Goal: Task Accomplishment & Management: Manage account settings

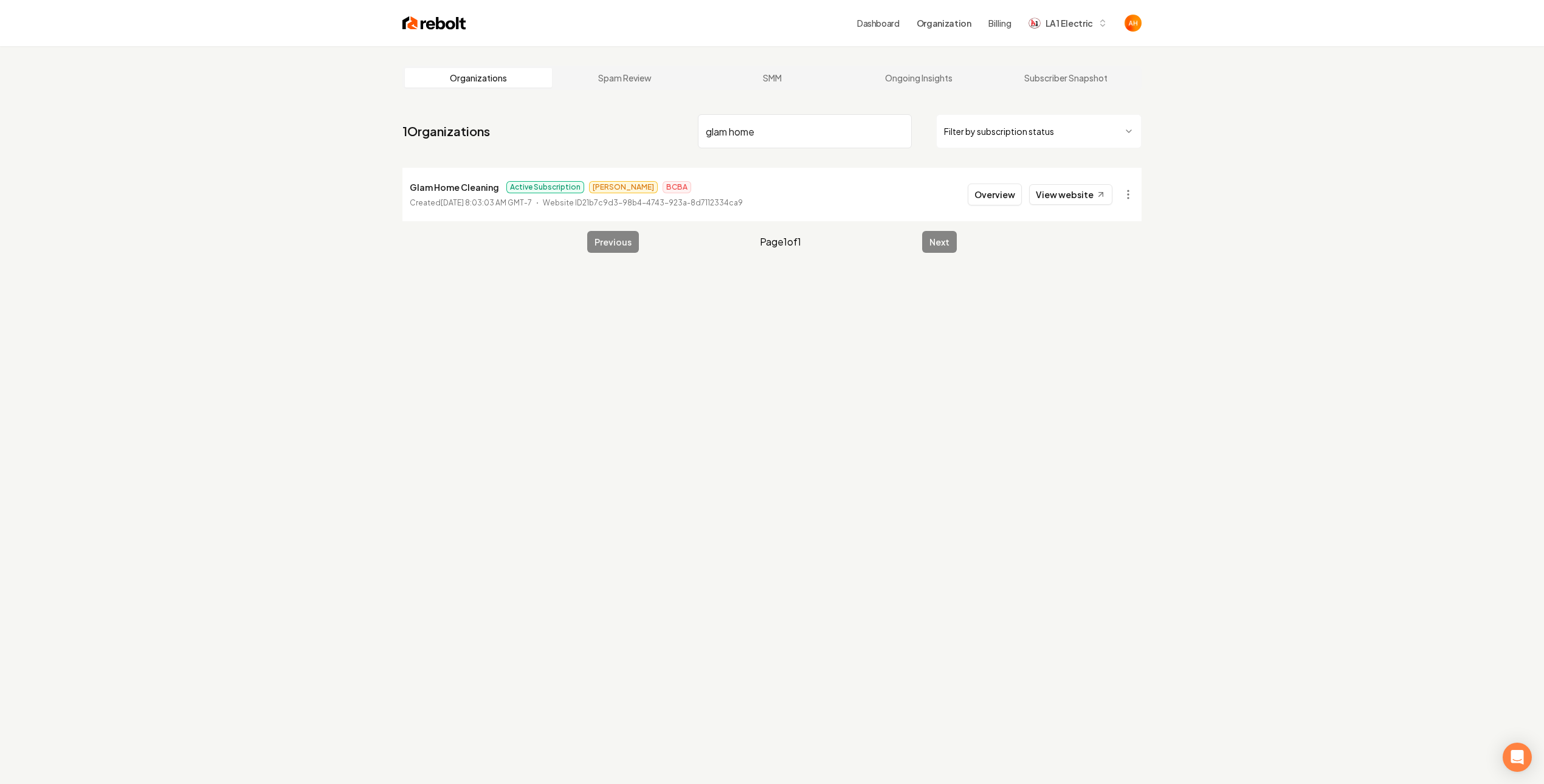
click at [805, 121] on input "glam home" at bounding box center [805, 131] width 214 height 34
type input "dmo"
click at [992, 189] on button "Overview" at bounding box center [995, 194] width 54 height 22
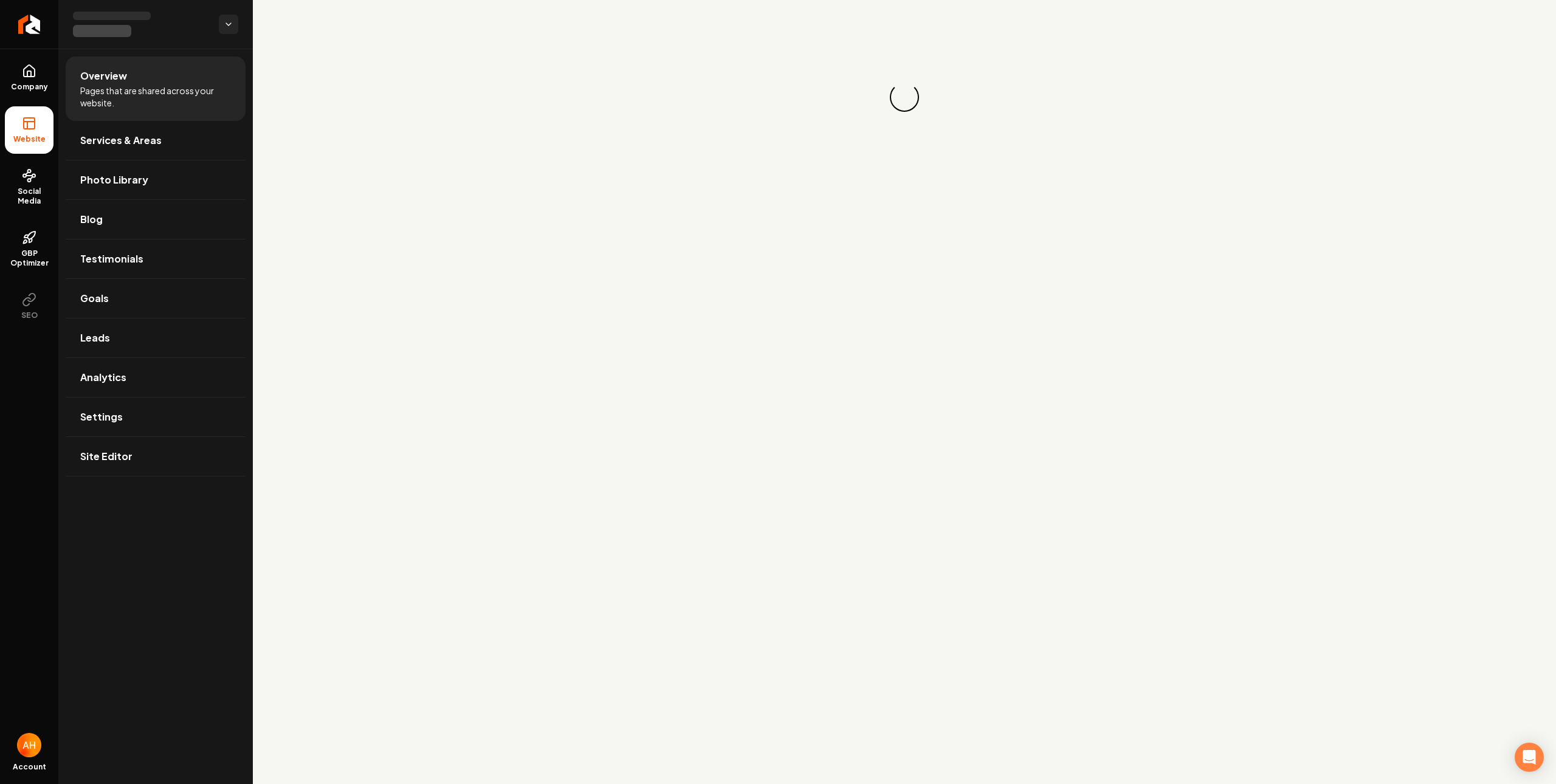
drag, startPoint x: 42, startPoint y: 174, endPoint x: 278, endPoint y: 303, distance: 269.0
click at [42, 174] on link "Social Media" at bounding box center [29, 187] width 49 height 57
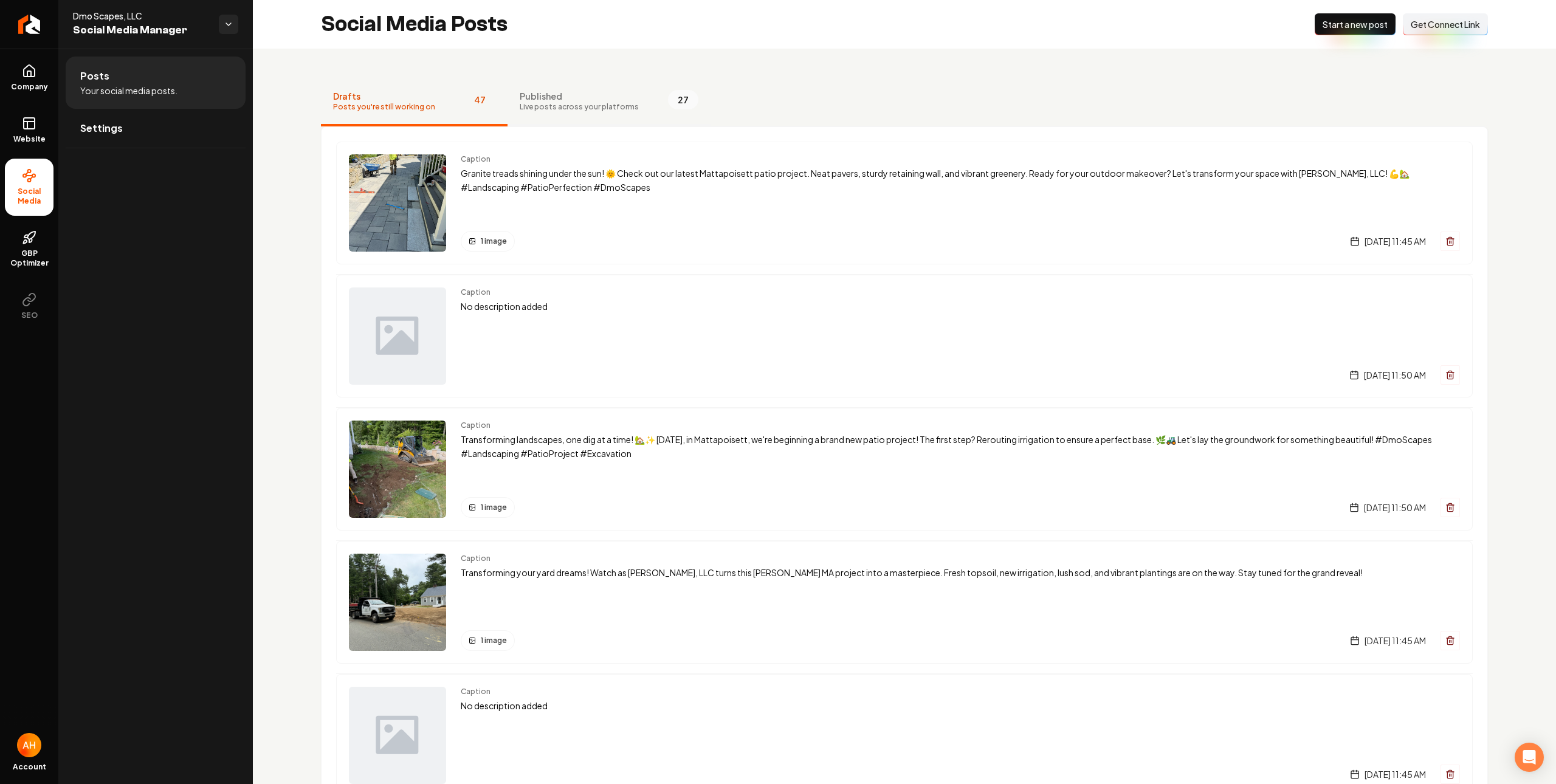
click at [602, 103] on span "Live posts across your platforms" at bounding box center [579, 106] width 119 height 10
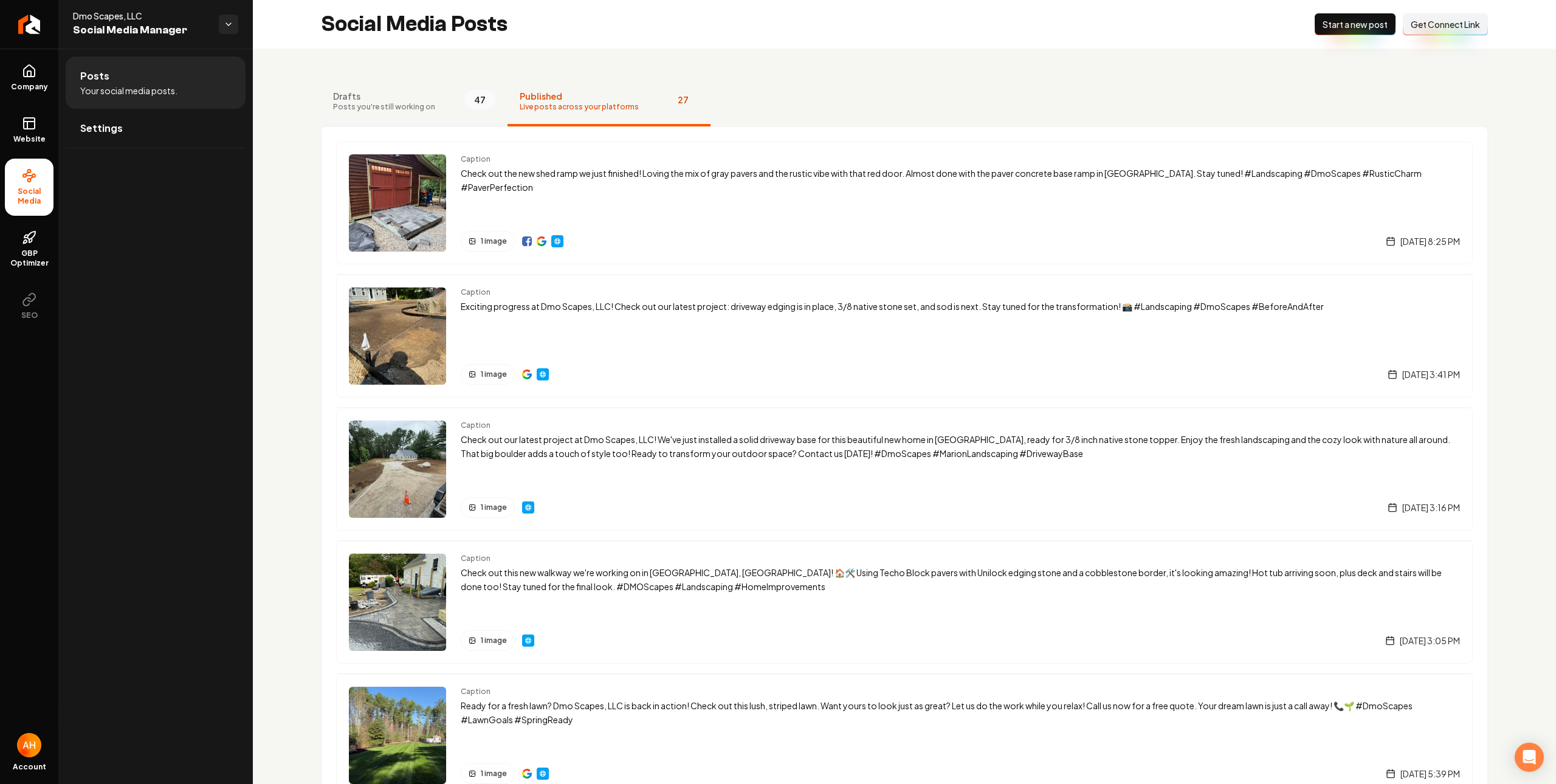
click at [419, 99] on span "Drafts" at bounding box center [384, 96] width 102 height 12
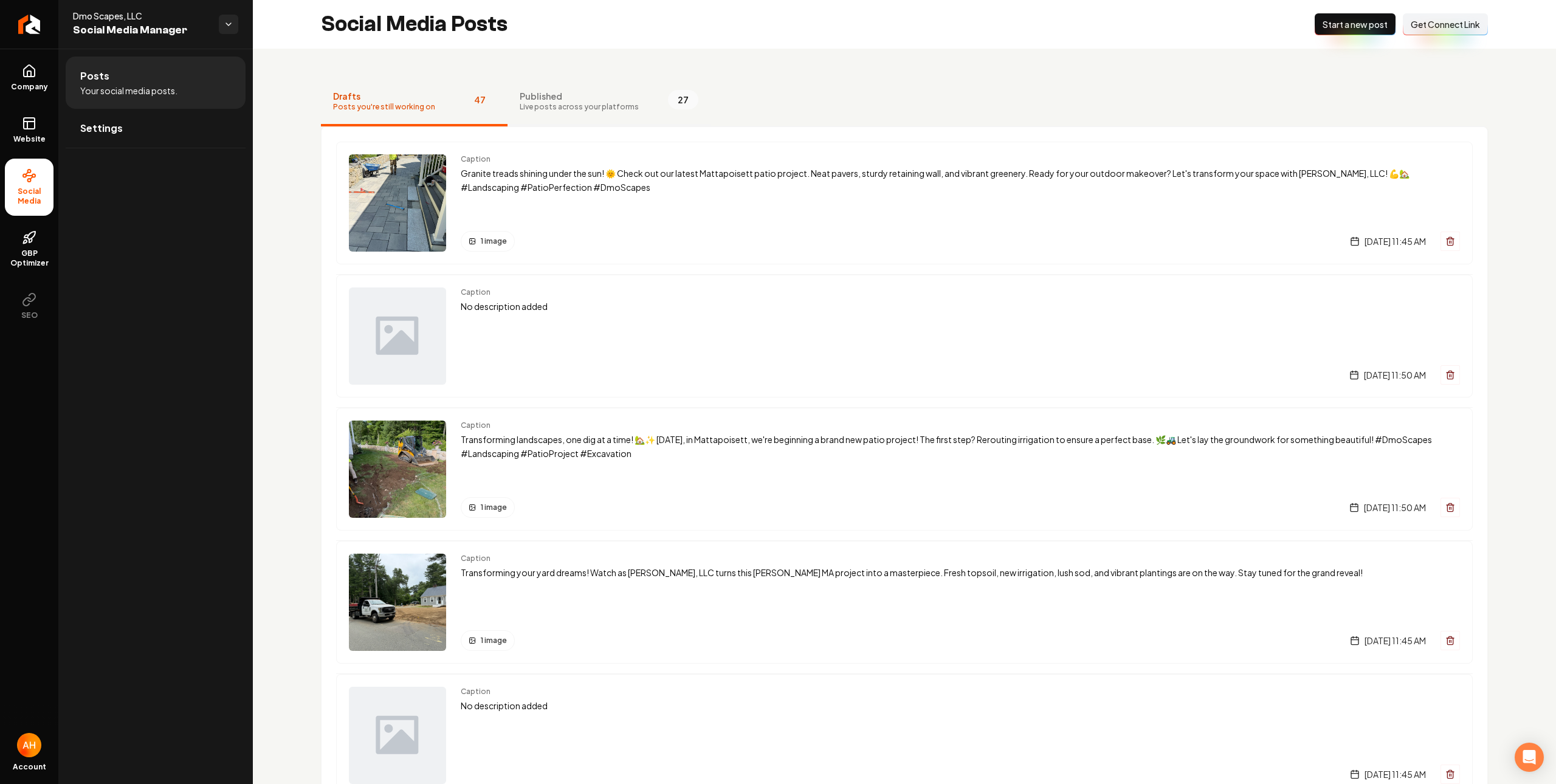
click at [575, 107] on span "Live posts across your platforms" at bounding box center [579, 106] width 119 height 10
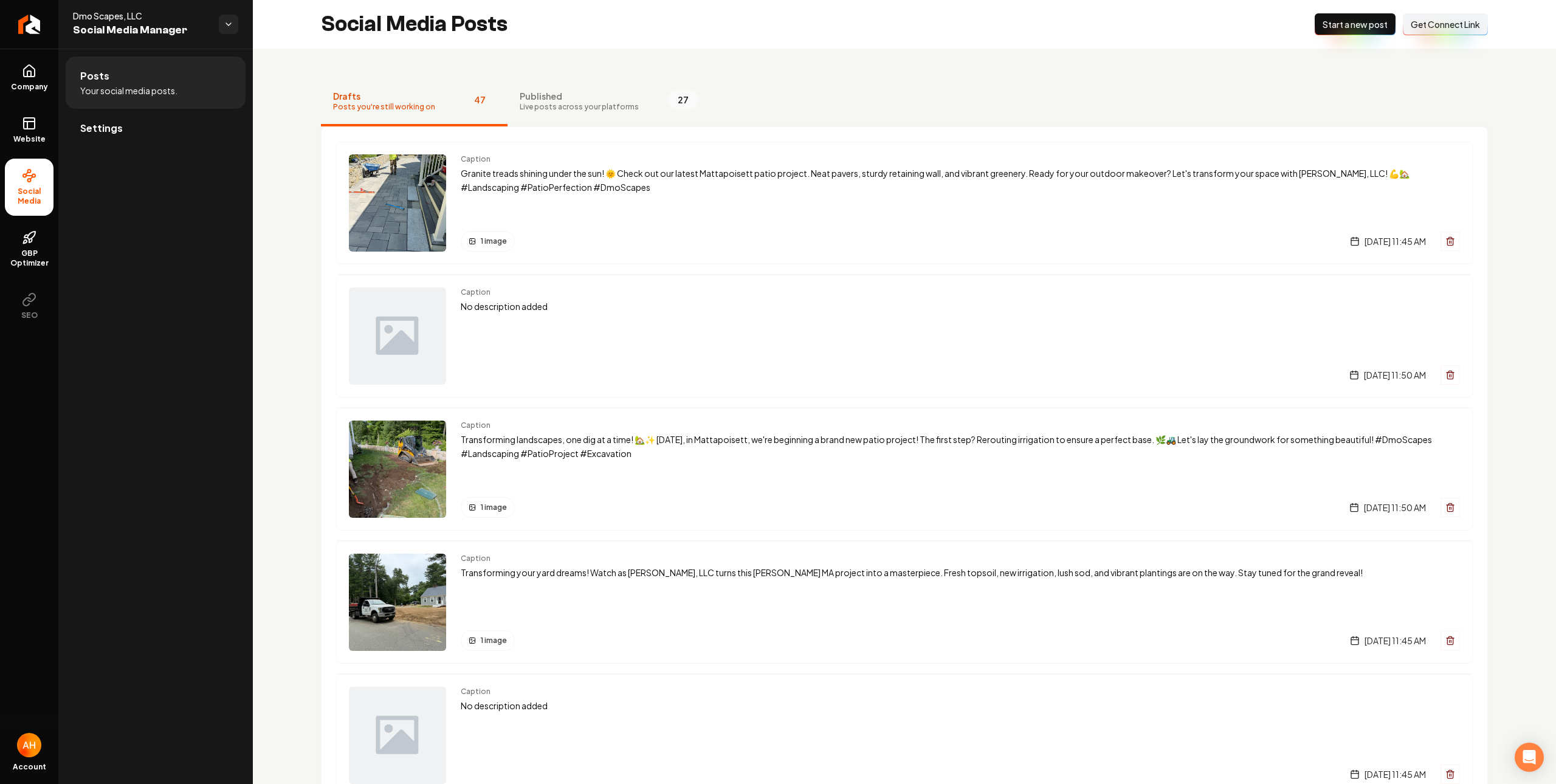
click at [202, 137] on link "Settings" at bounding box center [155, 128] width 180 height 39
